Goal: Obtain resource: Download file/media

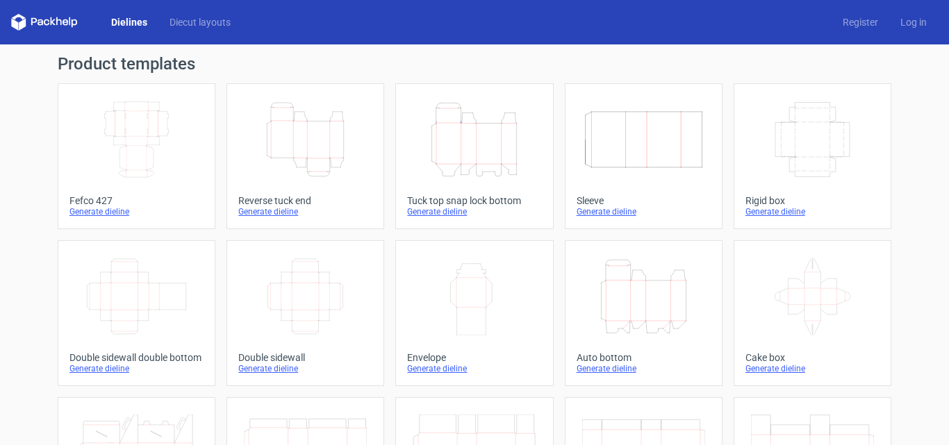
click at [146, 142] on icon "Width Depth Height" at bounding box center [136, 140] width 123 height 78
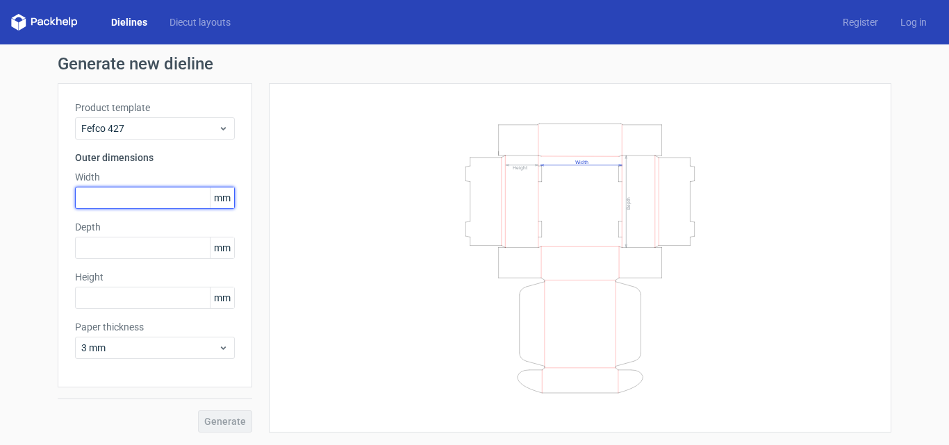
click at [131, 204] on input "text" at bounding box center [155, 198] width 160 height 22
type input "500"
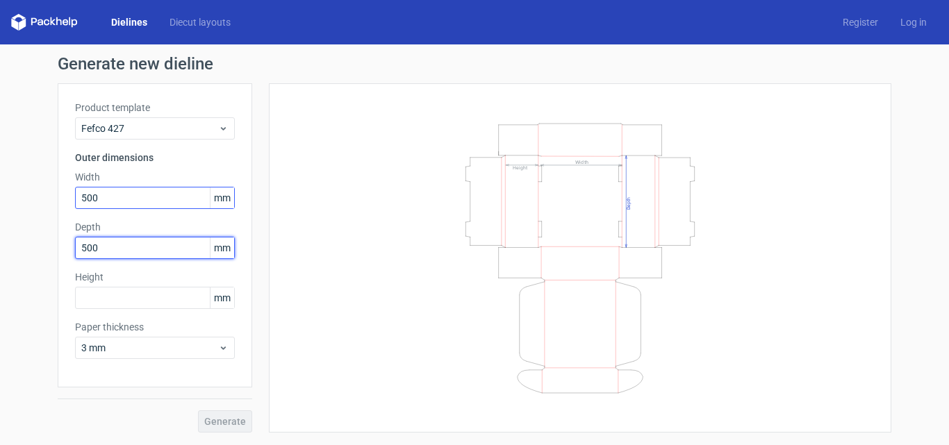
type input "500"
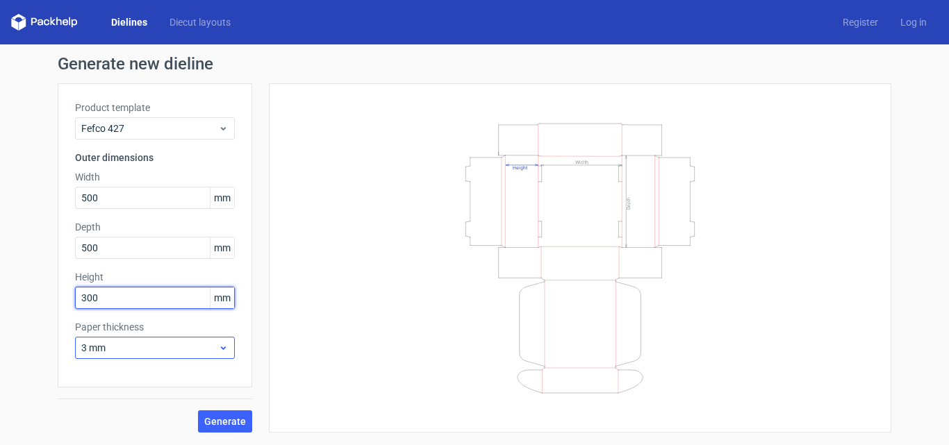
type input "300"
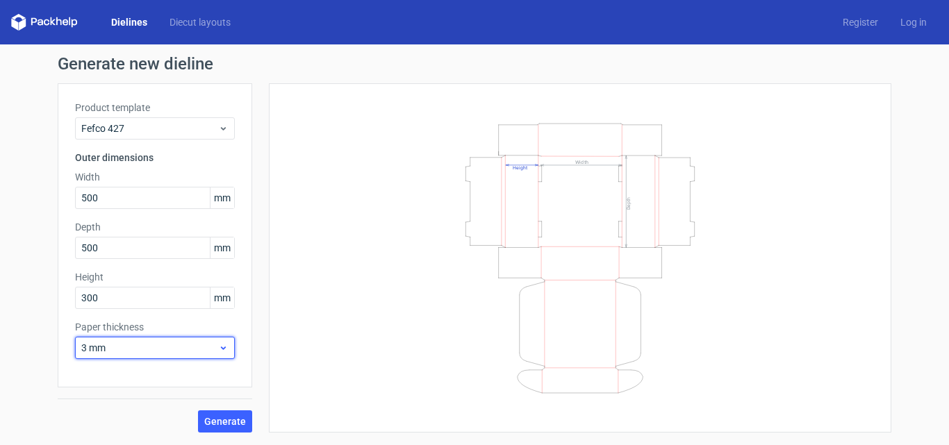
click at [152, 345] on span "3 mm" at bounding box center [149, 348] width 137 height 14
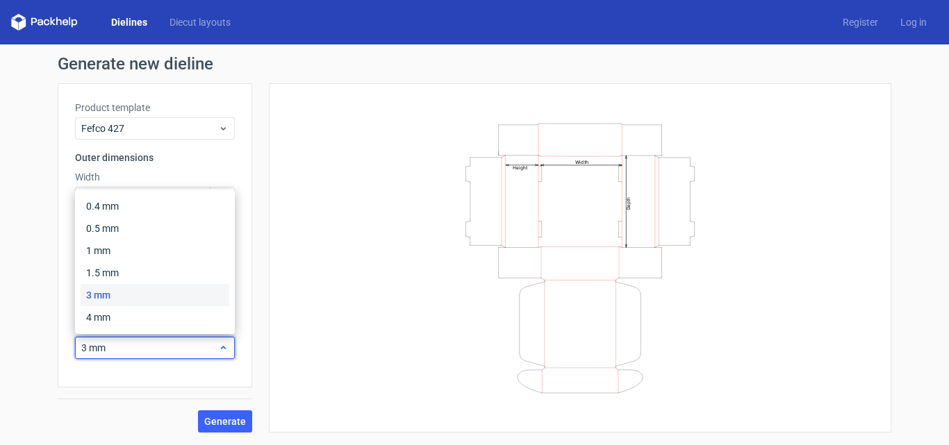
click at [152, 345] on span "3 mm" at bounding box center [149, 348] width 137 height 14
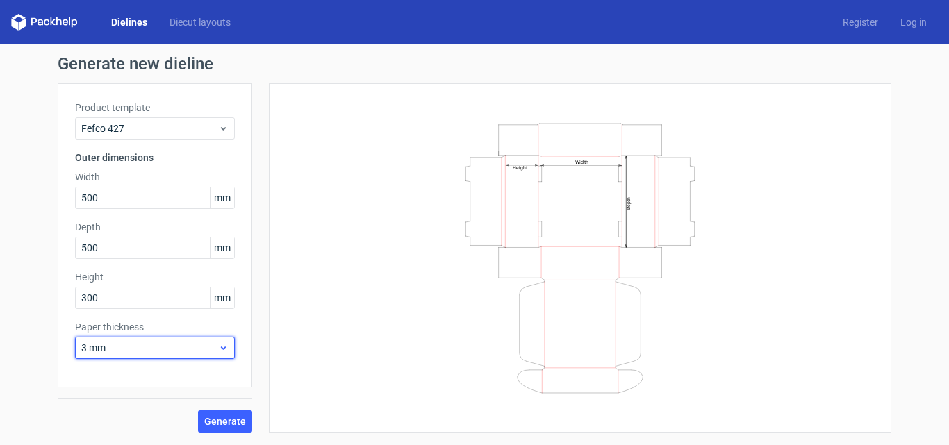
click at [181, 348] on span "3 mm" at bounding box center [149, 348] width 137 height 14
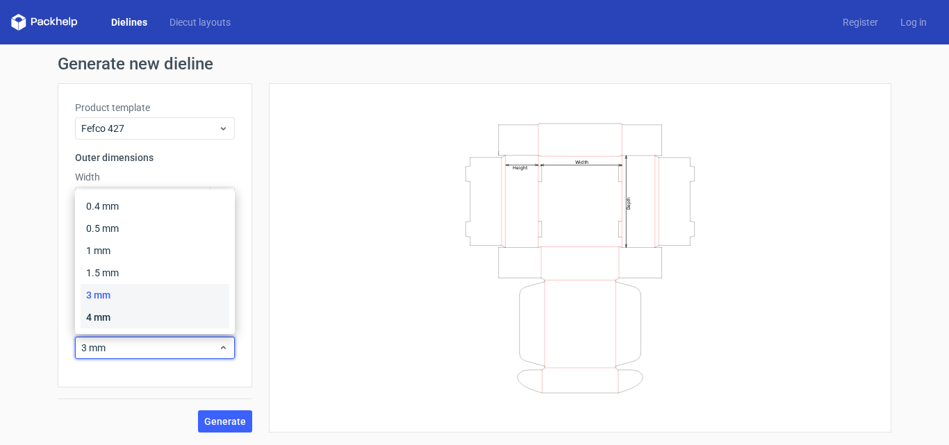
click at [165, 316] on div "4 mm" at bounding box center [155, 317] width 149 height 22
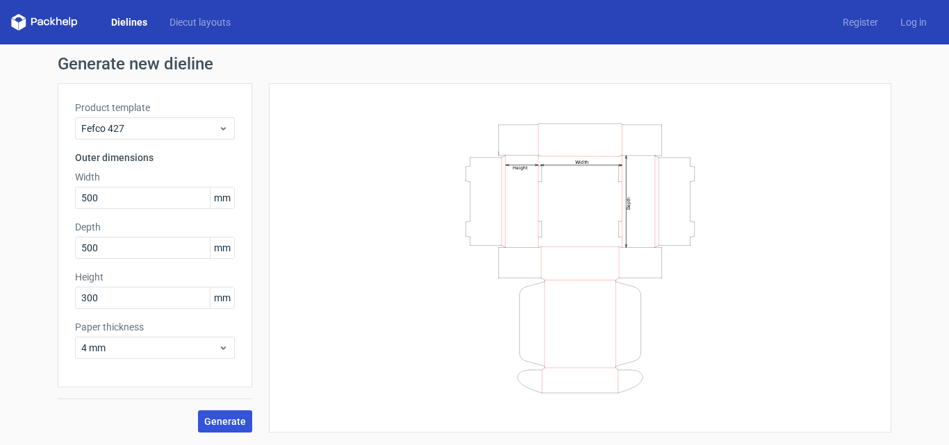
click at [219, 417] on span "Generate" at bounding box center [225, 422] width 42 height 10
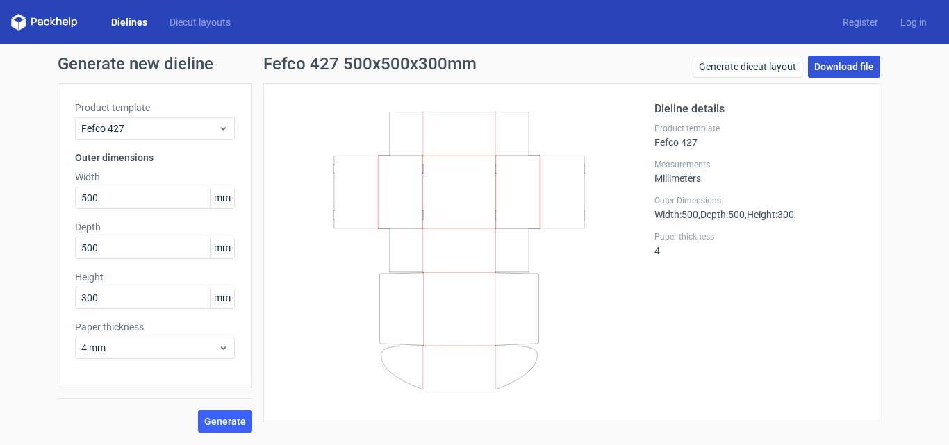
click at [839, 69] on link "Download file" at bounding box center [844, 67] width 72 height 22
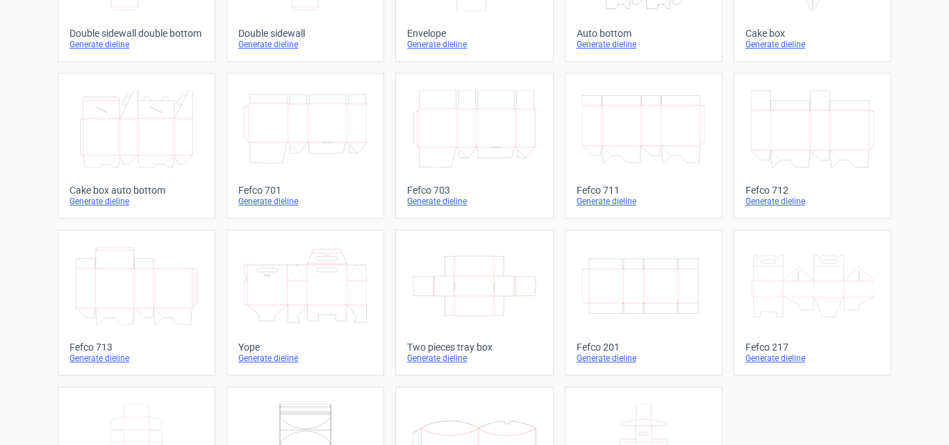
scroll to position [348, 0]
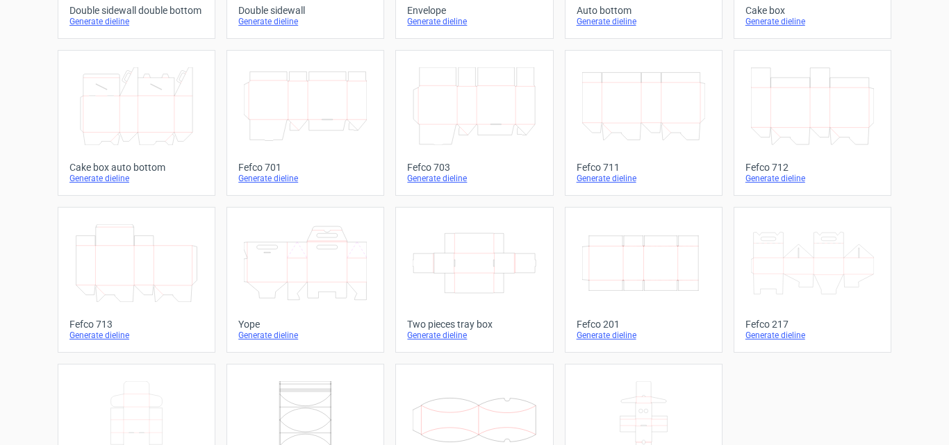
click at [808, 240] on icon at bounding box center [812, 263] width 123 height 78
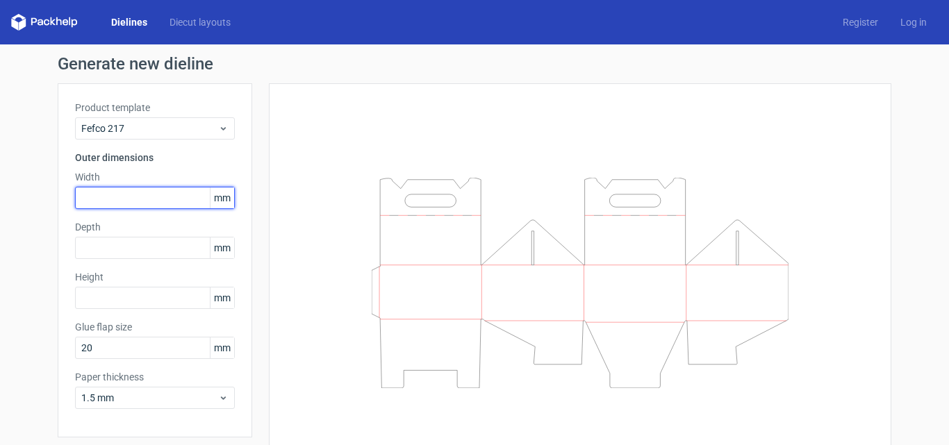
click at [127, 209] on input "text" at bounding box center [155, 198] width 160 height 22
type input "500"
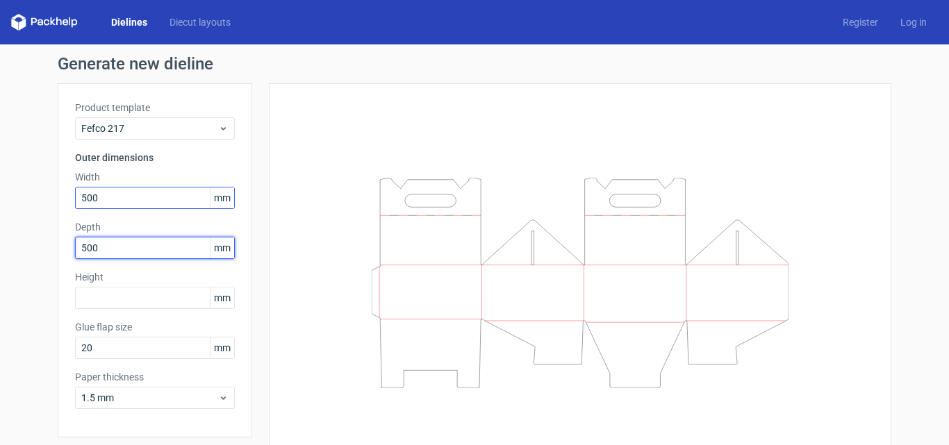
type input "500"
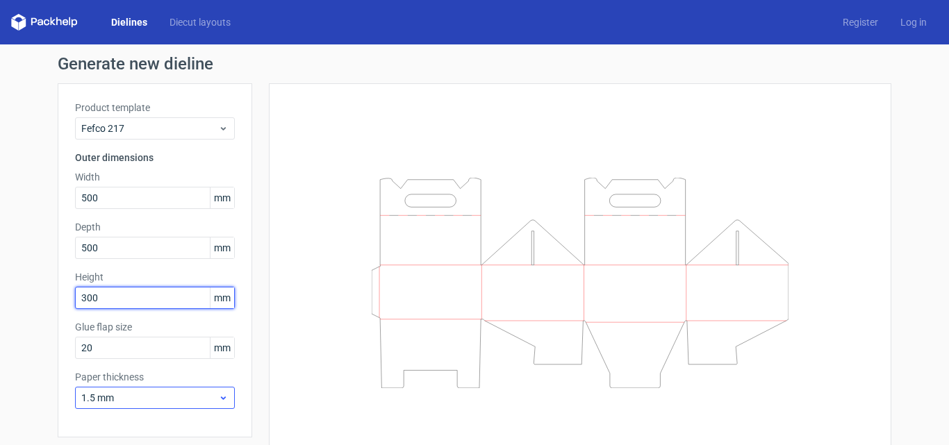
type input "300"
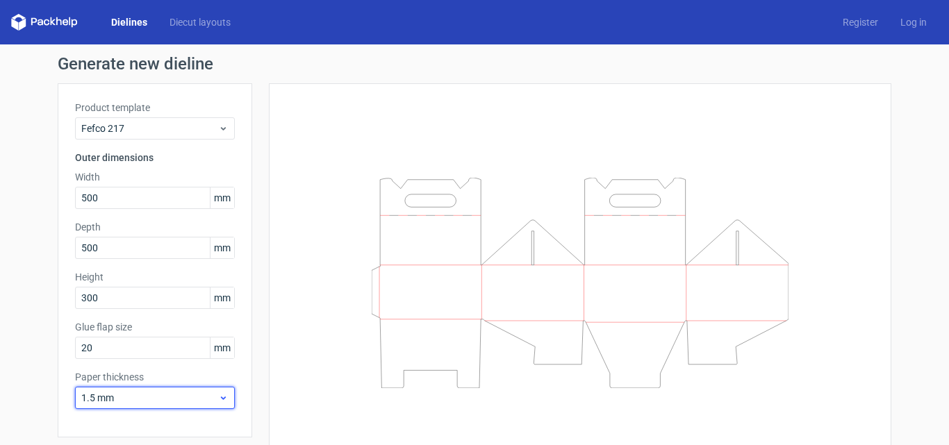
click at [142, 402] on span "1.5 mm" at bounding box center [149, 398] width 137 height 14
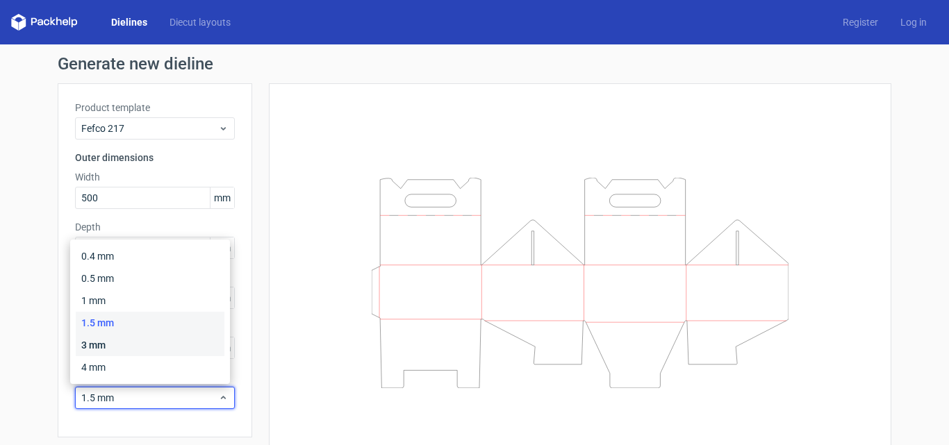
click at [142, 346] on div "3 mm" at bounding box center [150, 345] width 149 height 22
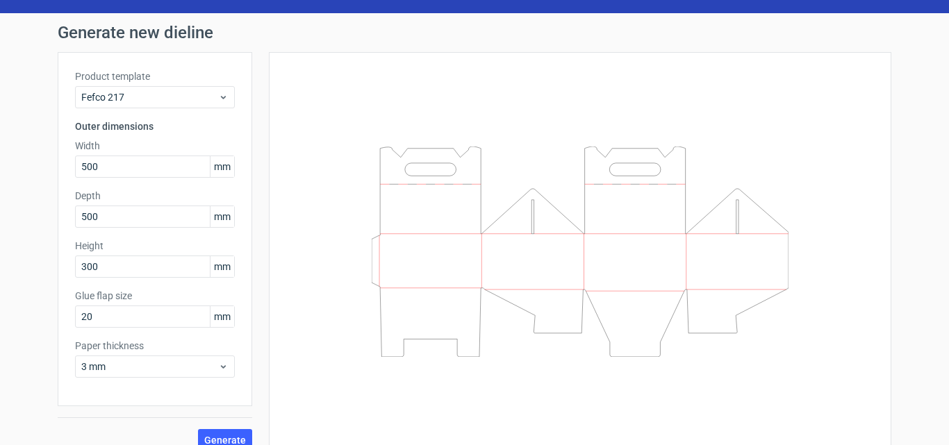
scroll to position [49, 0]
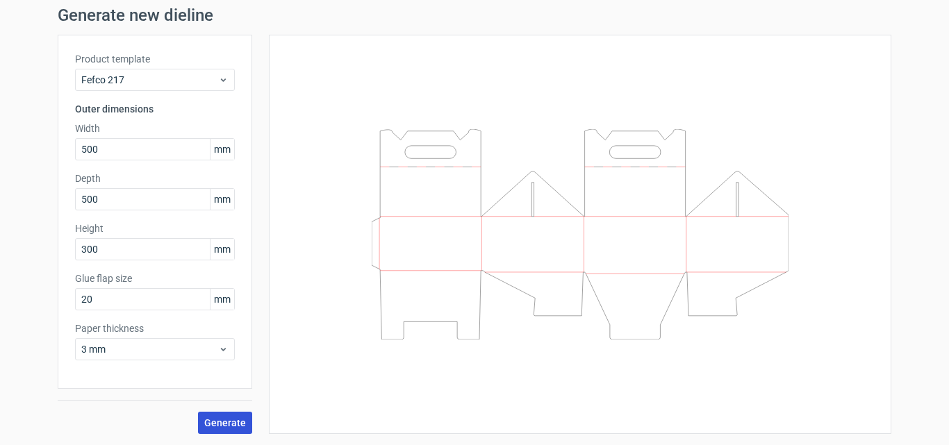
click at [233, 422] on span "Generate" at bounding box center [225, 423] width 42 height 10
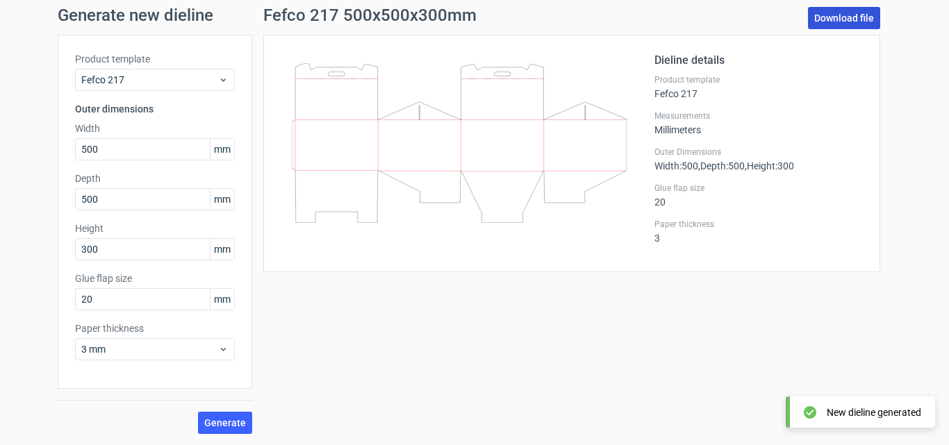
click at [855, 13] on link "Download file" at bounding box center [844, 18] width 72 height 22
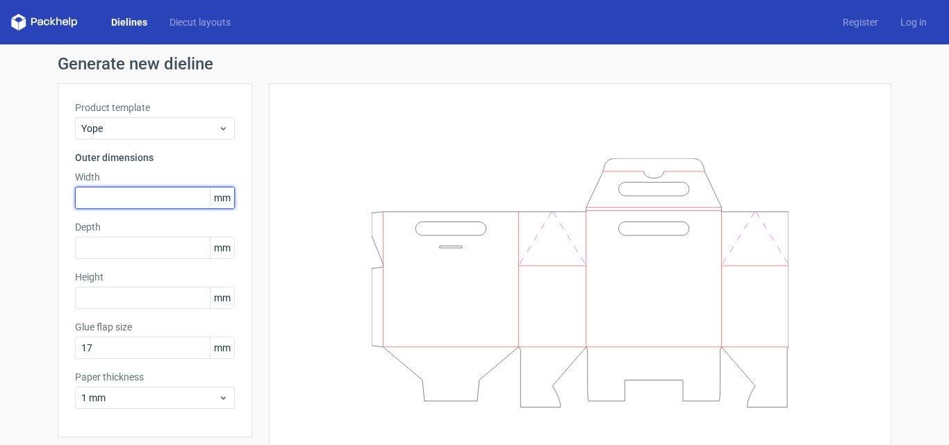
click at [130, 202] on input "text" at bounding box center [155, 198] width 160 height 22
type input "500"
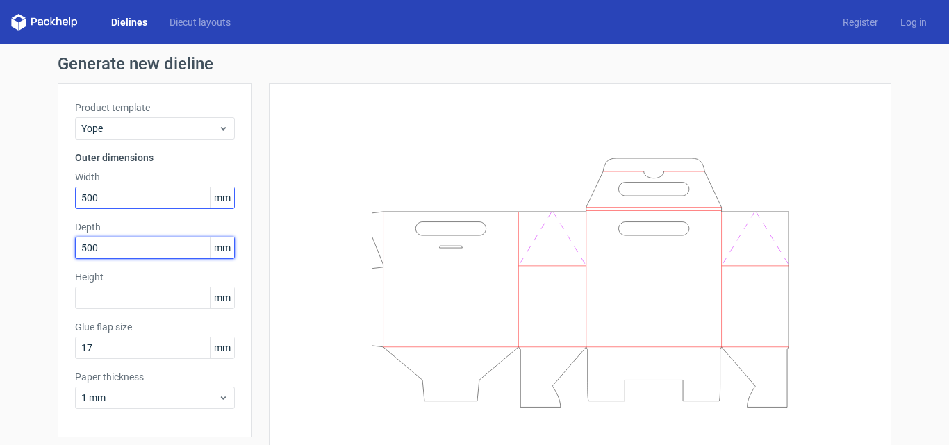
type input "500"
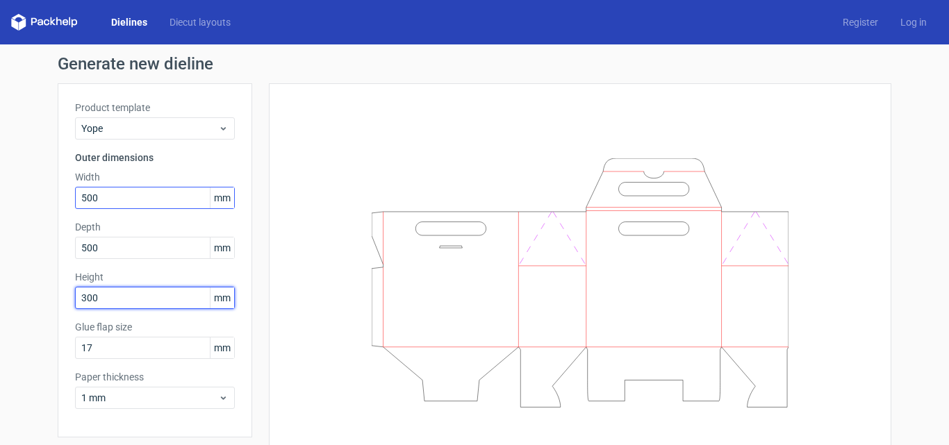
type input "300"
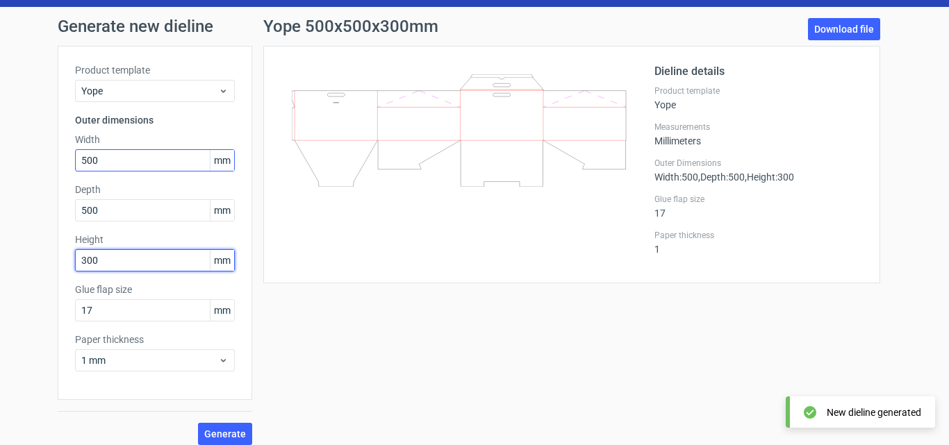
scroll to position [49, 0]
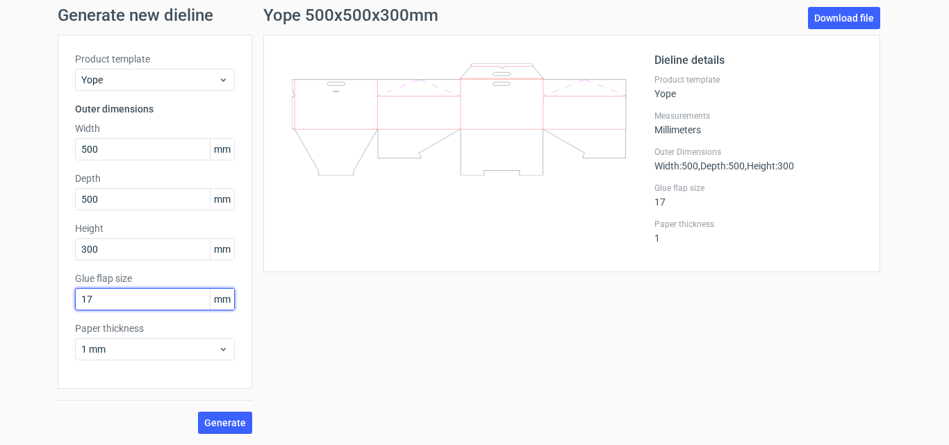
click at [119, 299] on input "17" at bounding box center [155, 299] width 160 height 22
type input "20"
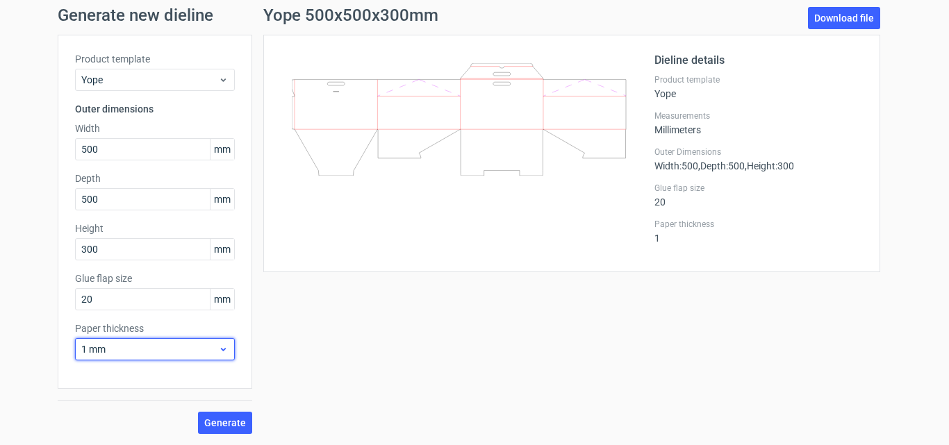
click at [149, 349] on span "1 mm" at bounding box center [149, 350] width 137 height 14
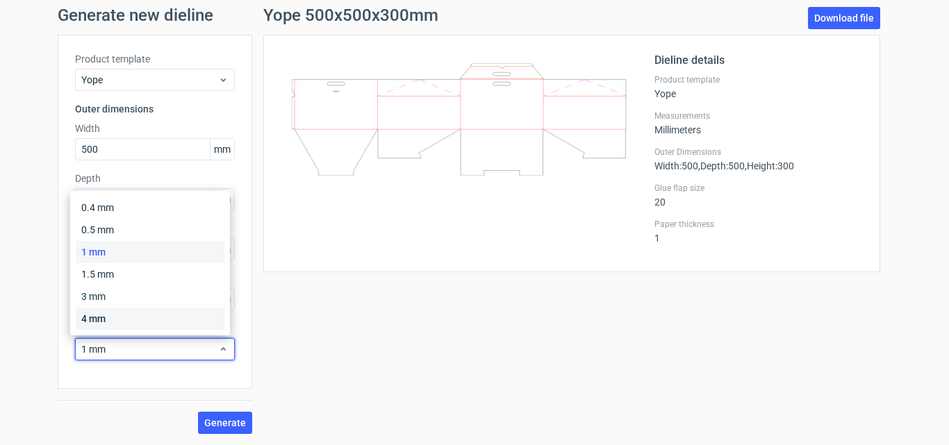
click at [140, 316] on div "4 mm" at bounding box center [150, 319] width 149 height 22
click at [140, 316] on div "Product template Yope Outer dimensions Width 500 mm Depth 500 mm Height 300 mm …" at bounding box center [155, 212] width 195 height 354
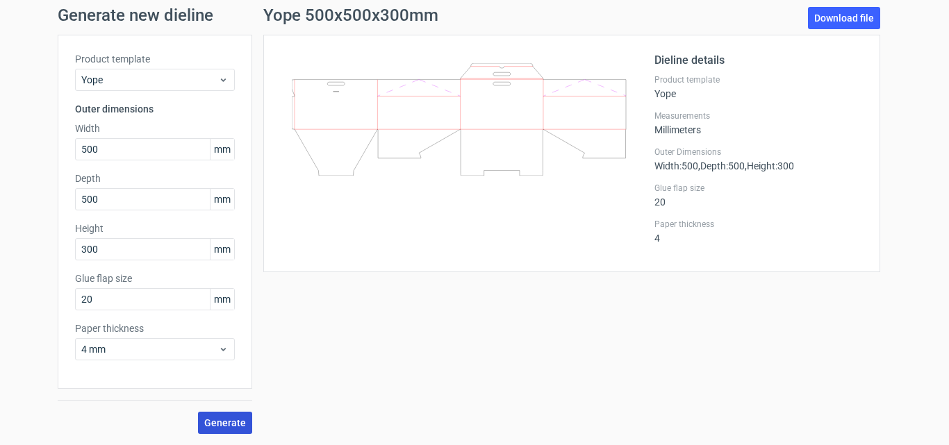
click at [215, 426] on span "Generate" at bounding box center [225, 423] width 42 height 10
click at [215, 424] on span "Generate" at bounding box center [225, 423] width 42 height 10
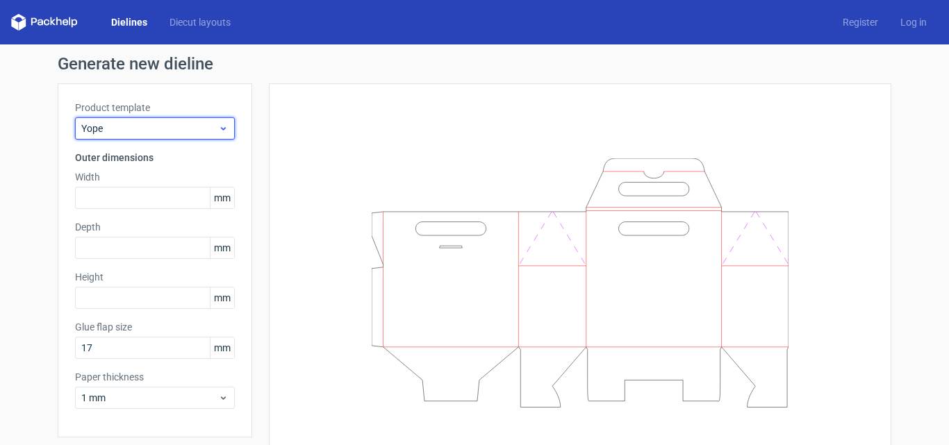
click at [156, 133] on span "Yope" at bounding box center [149, 129] width 137 height 14
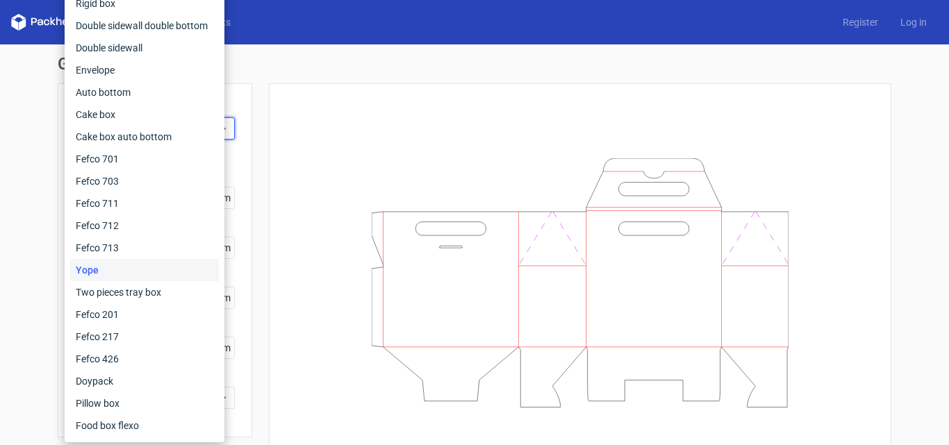
click at [297, 111] on div at bounding box center [580, 283] width 588 height 365
